Goal: Find specific page/section: Find specific page/section

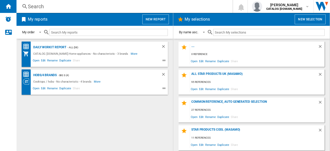
click at [43, 7] on div "Search" at bounding box center [123, 6] width 191 height 7
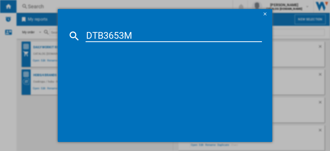
type input "DTB3653M"
click at [265, 15] on ng-md-icon "getI18NText('BUTTONS.CLOSE_DIALOG')" at bounding box center [266, 14] width 6 height 6
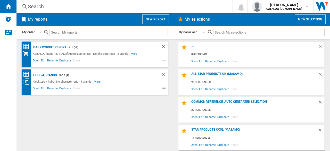
click at [50, 11] on div "Search Search 0 [PERSON_NAME] CATALOG [DOMAIN_NAME] CATALOG [DOMAIN_NAME] My se…" at bounding box center [174, 6] width 314 height 13
click at [48, 9] on div "Search" at bounding box center [123, 6] width 191 height 7
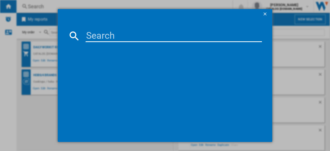
click at [266, 13] on ng-md-icon "getI18NText('BUTTONS.CLOSE_DIALOG')" at bounding box center [266, 14] width 6 height 6
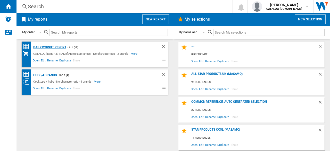
click at [50, 47] on div "Daily WorkIt report" at bounding box center [49, 47] width 34 height 6
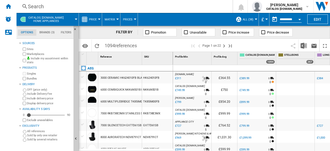
click at [54, 6] on div "Search" at bounding box center [123, 6] width 191 height 7
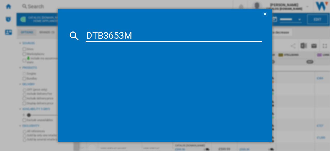
type input "DTB3653M"
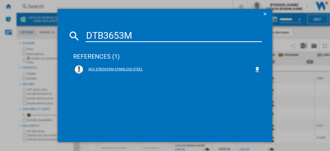
click at [138, 71] on div "AEG DTB3653M STAINLESS STEEL" at bounding box center [168, 69] width 171 height 5
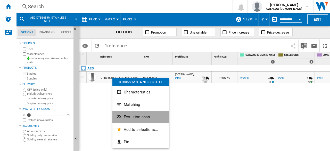
click at [132, 119] on button "Evolution chart" at bounding box center [140, 117] width 57 height 12
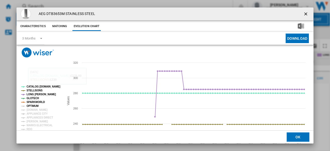
click at [36, 104] on tspan "OPTIMUM" at bounding box center [33, 105] width 12 height 3
click at [34, 110] on tspan "[DOMAIN_NAME]" at bounding box center [37, 109] width 21 height 3
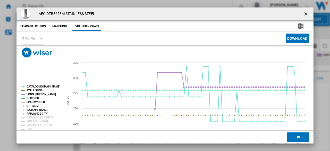
click at [34, 113] on tspan "APPLIANCE CITY" at bounding box center [37, 113] width 21 height 3
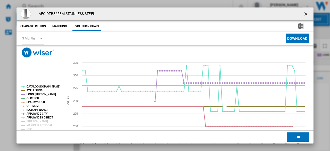
click at [35, 118] on tspan "APPLIANCES DIRECT" at bounding box center [40, 117] width 27 height 3
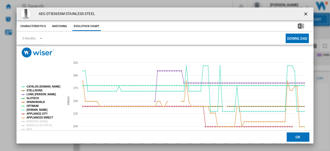
click at [35, 121] on tspan "[PERSON_NAME]" at bounding box center [37, 121] width 21 height 3
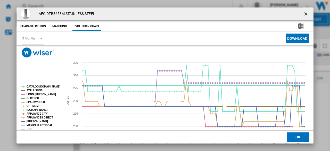
click at [34, 126] on tspan "MARKS ELECTRICAL" at bounding box center [40, 125] width 26 height 3
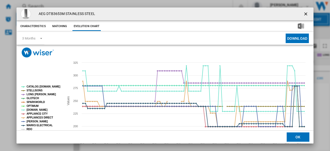
click at [31, 129] on tspan "RDO" at bounding box center [30, 129] width 6 height 3
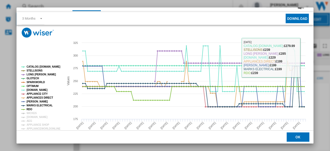
scroll to position [30, 0]
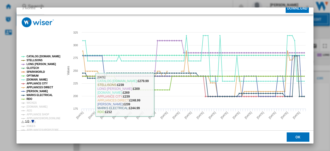
click at [35, 102] on tspan "WICKES" at bounding box center [32, 102] width 10 height 3
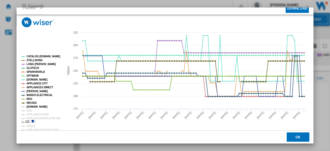
click at [32, 107] on tspan "[DOMAIN_NAME]" at bounding box center [37, 106] width 21 height 3
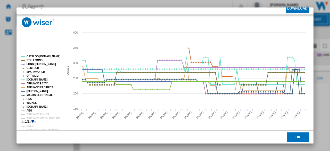
click at [30, 111] on tspan "AEG" at bounding box center [30, 110] width 6 height 3
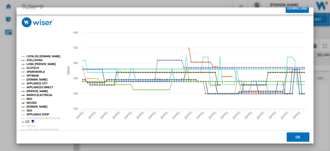
click at [31, 114] on tspan "APPLIANCE SHOP" at bounding box center [38, 114] width 23 height 3
click at [33, 118] on tspan "APPLIANCEWORLDONLINE" at bounding box center [44, 118] width 34 height 3
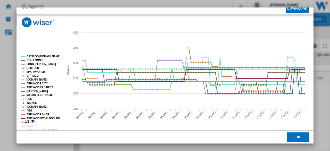
click at [33, 122] on icon "Product popup" at bounding box center [32, 121] width 3 height 3
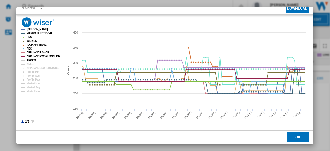
click at [30, 61] on tspan "ARGOS" at bounding box center [32, 60] width 10 height 3
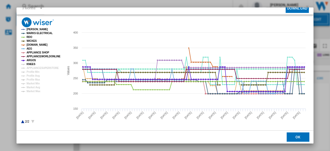
click at [30, 63] on tspan "KNEES" at bounding box center [31, 64] width 9 height 3
click at [32, 68] on tspan "APPLIANCESUPERSTORE" at bounding box center [43, 68] width 32 height 3
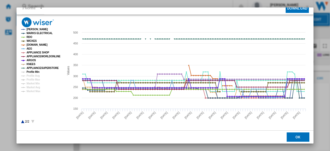
click at [32, 71] on tspan "Profile Min" at bounding box center [33, 71] width 13 height 3
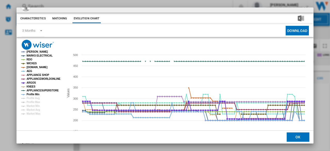
scroll to position [0, 0]
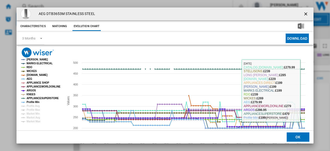
click at [304, 13] on ng-md-icon "getI18NText('BUTTONS.CLOSE_DIALOG')" at bounding box center [306, 14] width 6 height 6
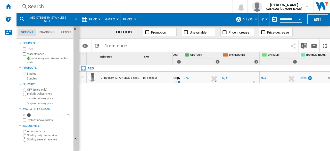
scroll to position [0, 184]
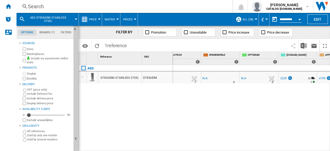
click at [244, 79] on div "N/A" at bounding box center [243, 78] width 5 height 5
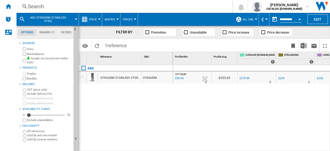
scroll to position [0, 25]
